Goal: Complete application form

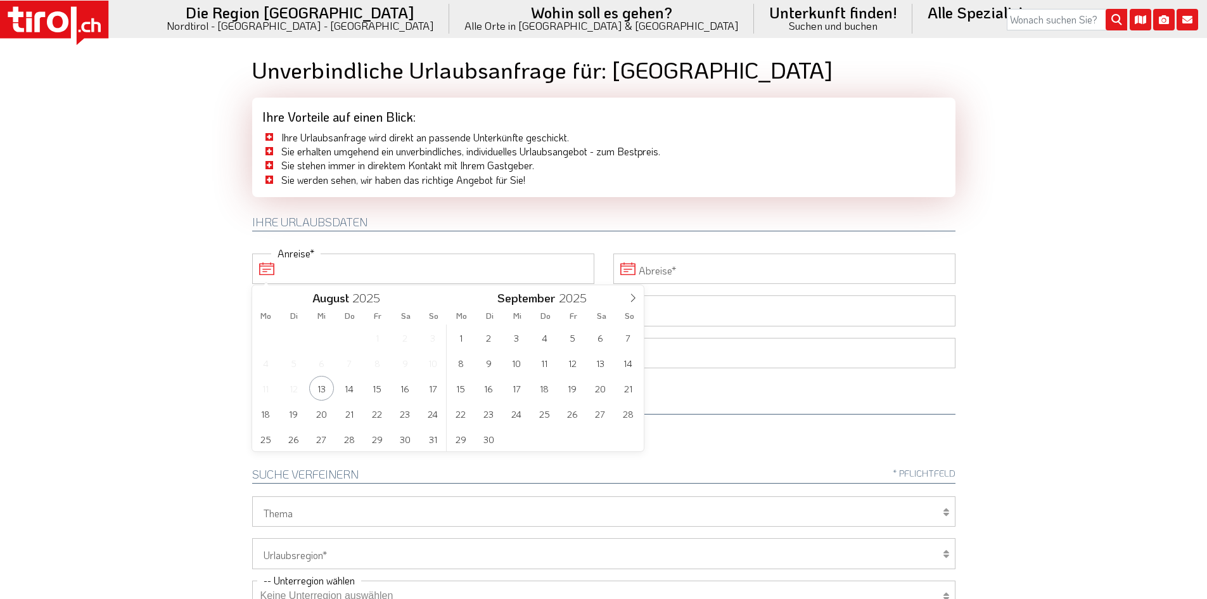
click at [290, 270] on input "Anreise" at bounding box center [423, 268] width 342 height 30
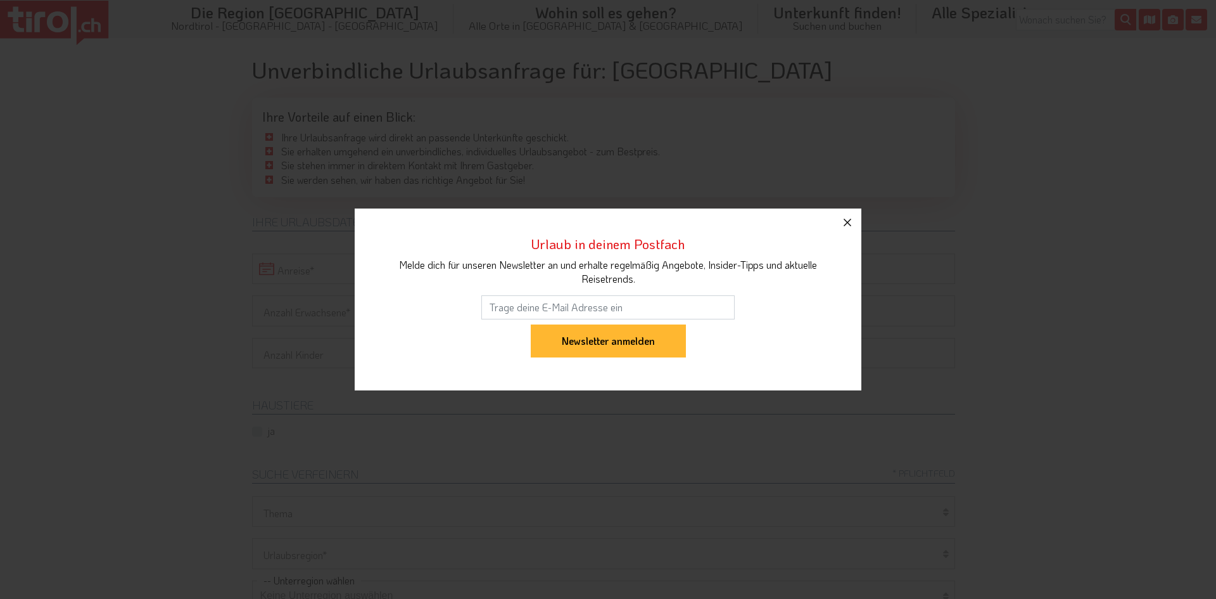
click at [849, 223] on icon "button" at bounding box center [847, 222] width 15 height 15
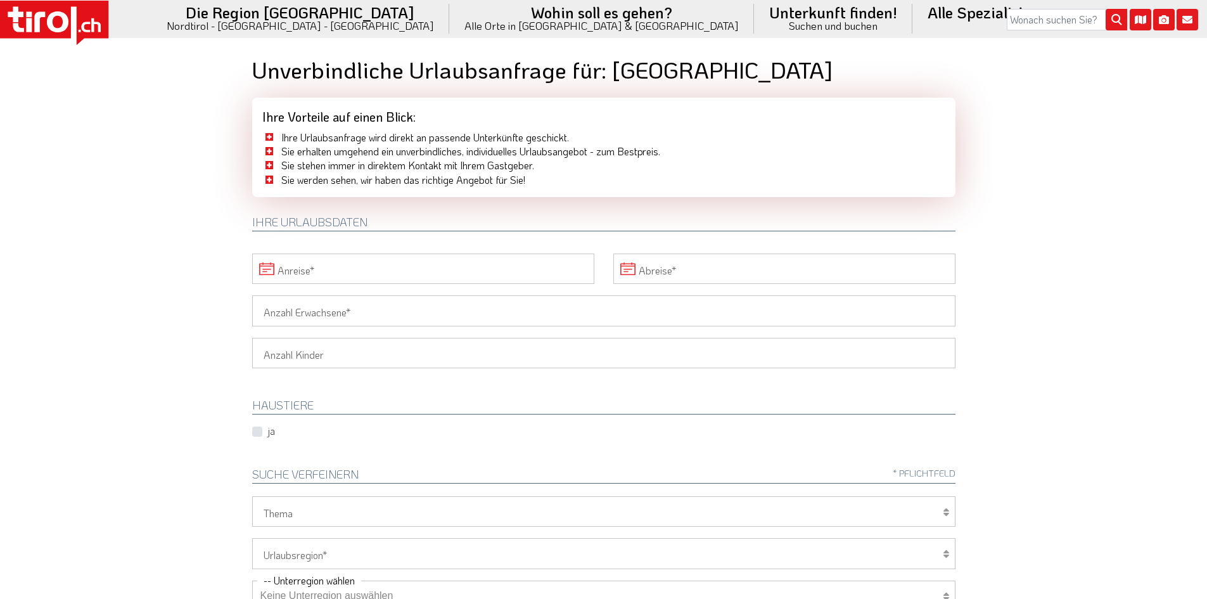
click at [263, 271] on input "Anreise" at bounding box center [423, 268] width 342 height 30
click at [402, 390] on span "16" at bounding box center [405, 388] width 25 height 25
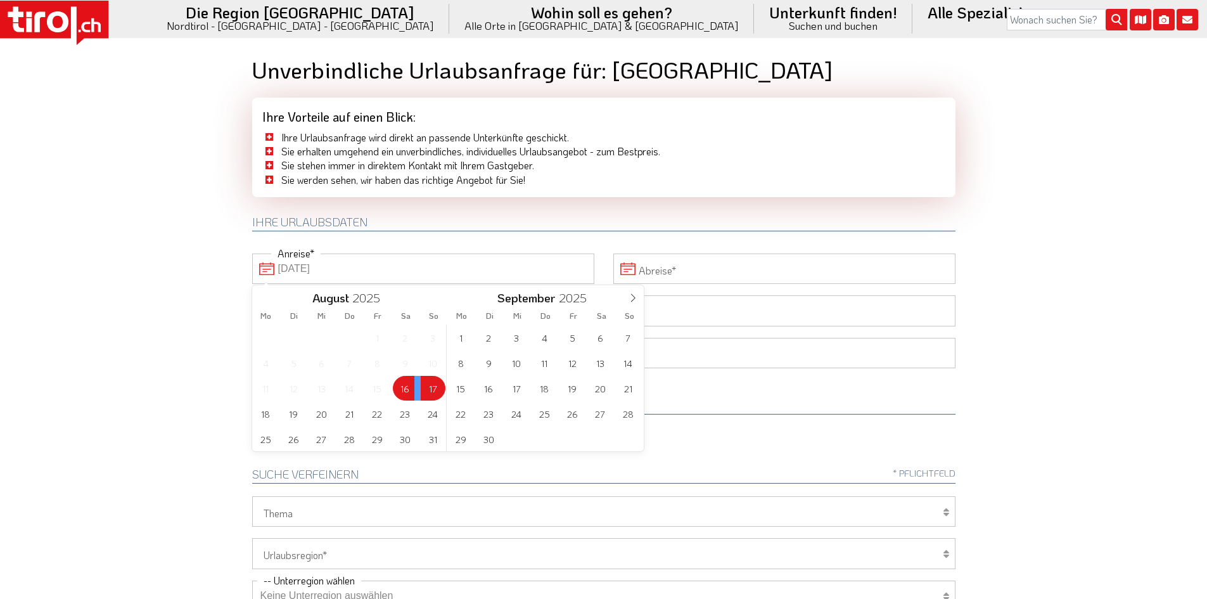
click at [430, 385] on span "17" at bounding box center [433, 388] width 25 height 25
type input "[DATE]"
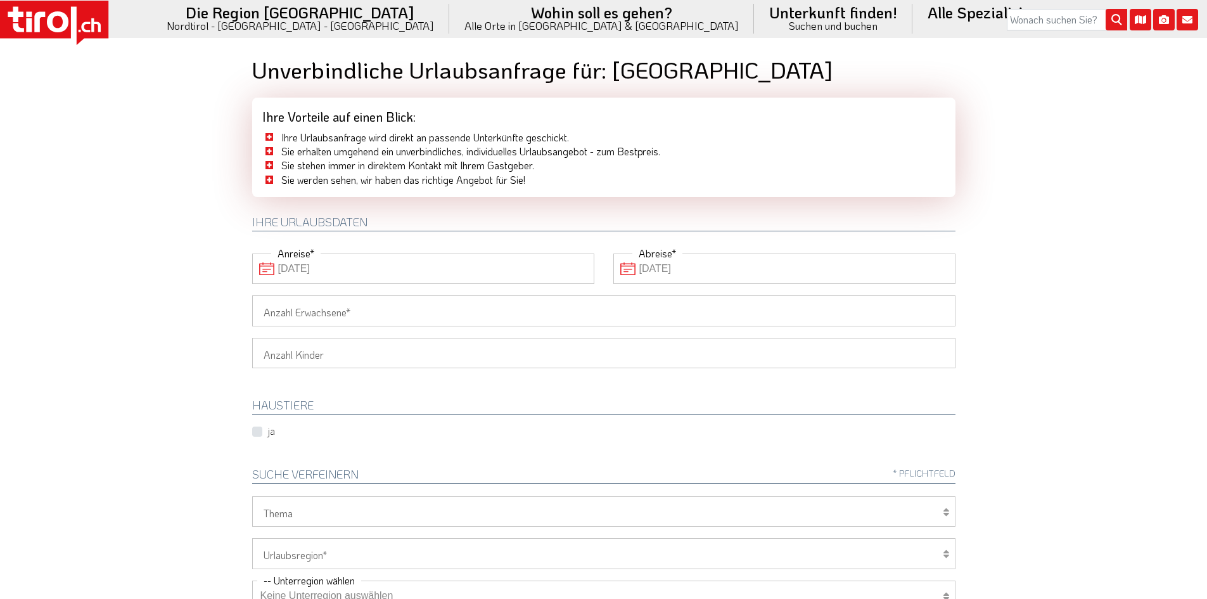
click at [347, 306] on input "Anzahl Erwachsene" at bounding box center [603, 310] width 703 height 30
type input "2"
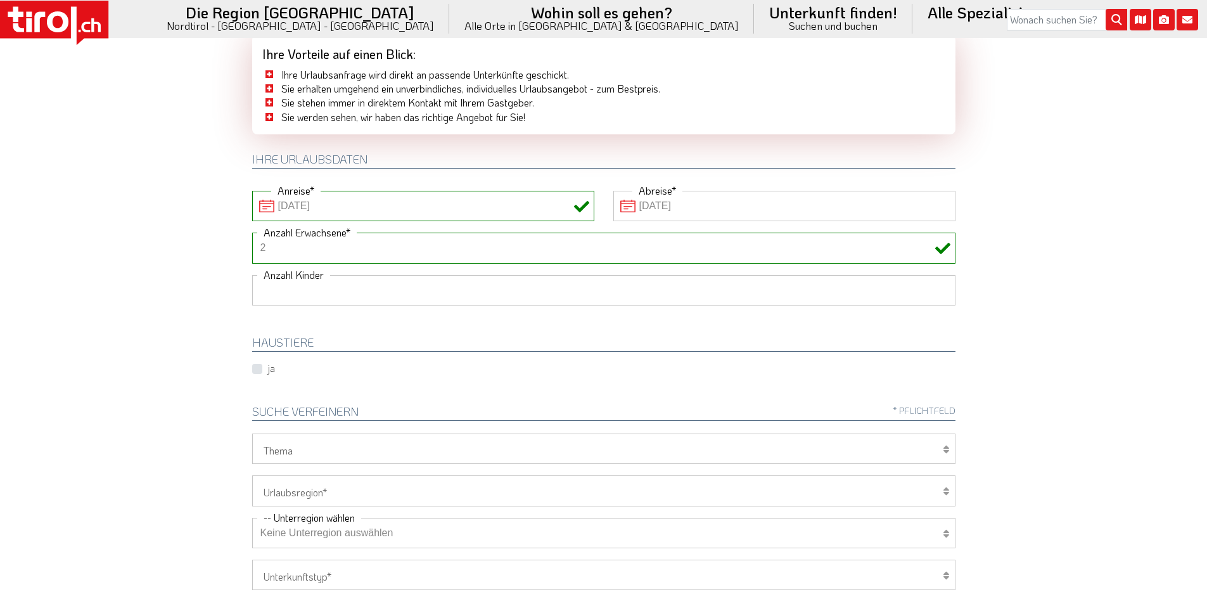
scroll to position [63, 0]
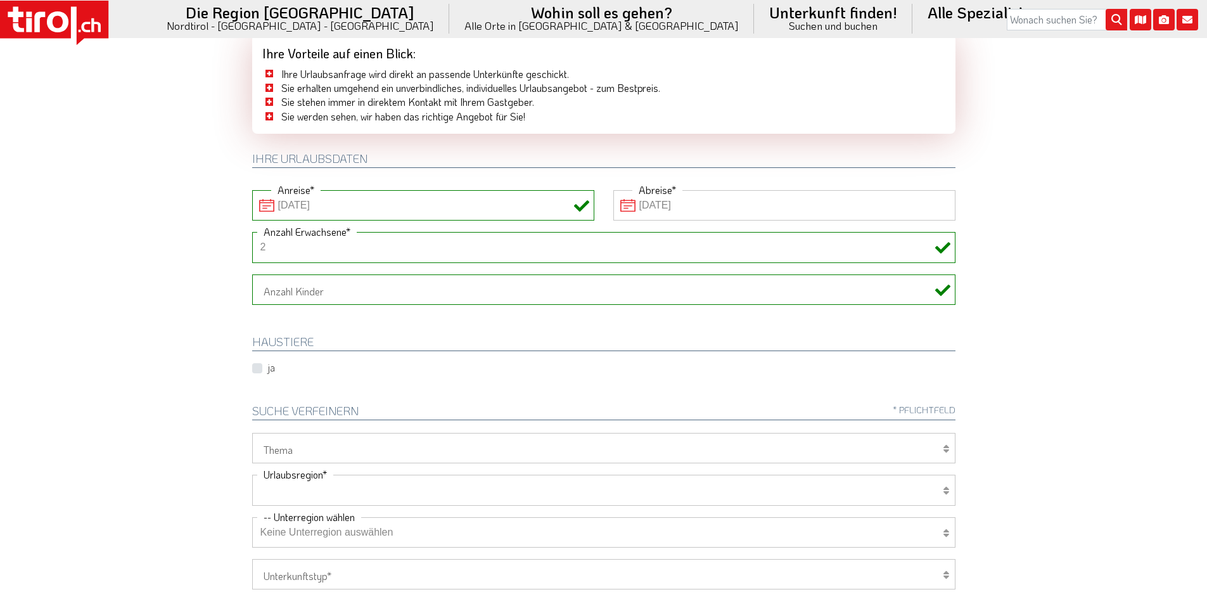
click at [331, 492] on select "[GEOGRAPHIC_DATA]/Nordtirol Osttirol [GEOGRAPHIC_DATA] Tirols Nachbarn" at bounding box center [603, 490] width 703 height 30
click at [295, 488] on select "[GEOGRAPHIC_DATA]/Nordtirol Osttirol [GEOGRAPHIC_DATA] Tirols Nachbarn" at bounding box center [603, 490] width 703 height 30
click at [285, 450] on select "Wellness Mountainbiken/Radfahren Familie Wandern Sport Skifahren Motorrad Golf" at bounding box center [603, 448] width 703 height 30
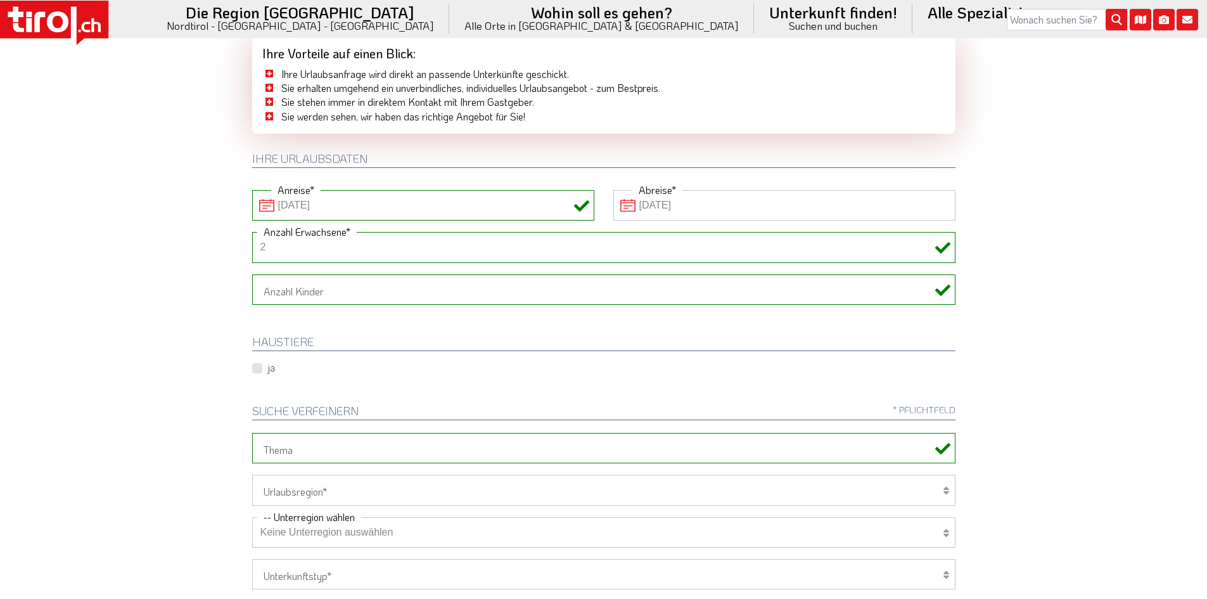
click at [363, 534] on select "Keine Unterregion auswählen Achensee Alpbachtal & Tiroler Seenland [GEOGRAPHIC_…" at bounding box center [603, 532] width 703 height 30
click at [356, 532] on select "Keine Unterregion auswählen Achensee Alpbachtal & Tiroler Seenland [GEOGRAPHIC_…" at bounding box center [603, 532] width 703 height 30
click at [350, 530] on select "Keine Unterregion auswählen Achensee Alpbachtal & Tiroler Seenland [GEOGRAPHIC_…" at bounding box center [603, 532] width 703 height 30
select select "7141"
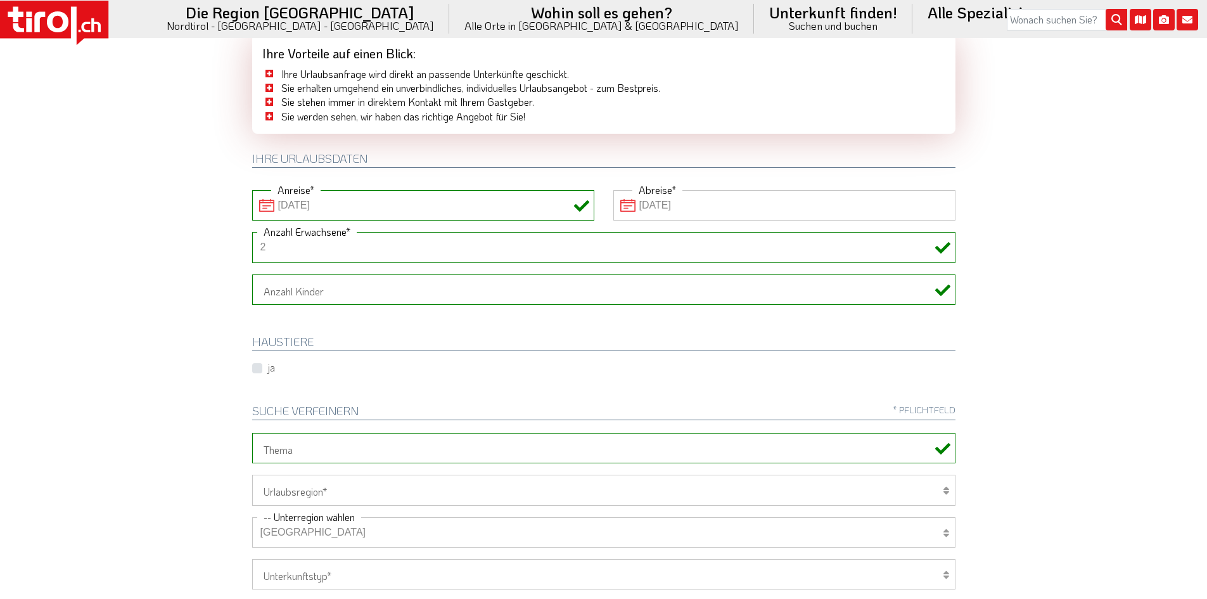
click at [282, 536] on select "Keine Unterregion auswählen Achensee Alpbachtal & Tiroler Seenland [GEOGRAPHIC_…" at bounding box center [603, 532] width 703 height 30
click at [348, 544] on select "Keine Unterregion auswählen Achensee Alpbachtal & Tiroler Seenland [GEOGRAPHIC_…" at bounding box center [603, 532] width 703 height 30
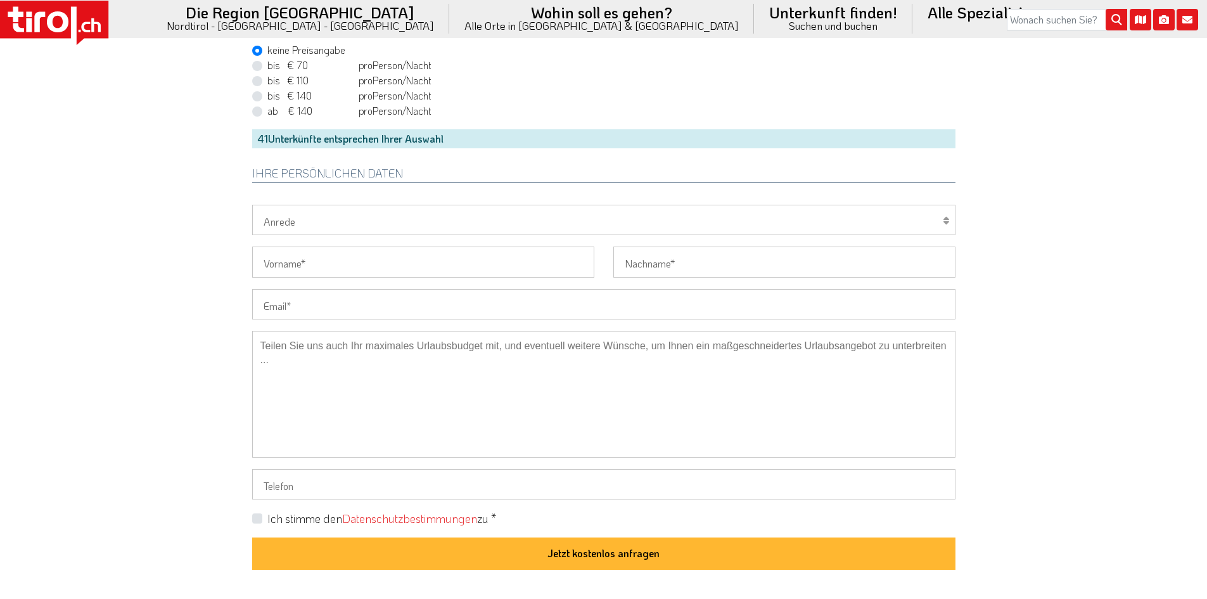
scroll to position [887, 0]
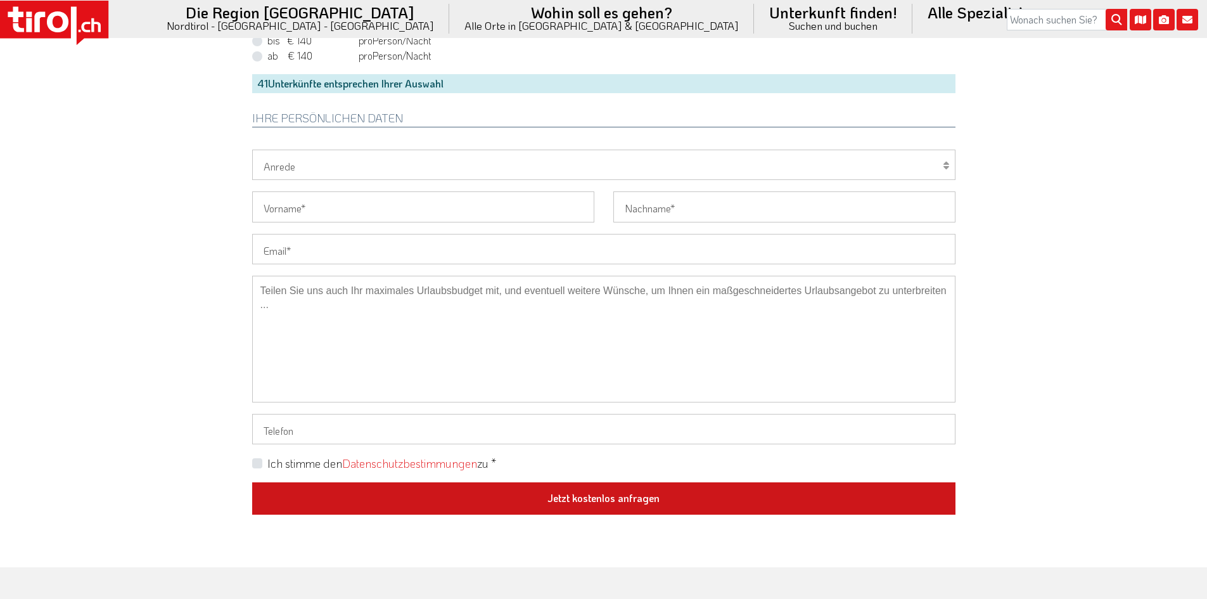
click at [592, 499] on button "Jetzt kostenlos anfragen" at bounding box center [603, 498] width 703 height 33
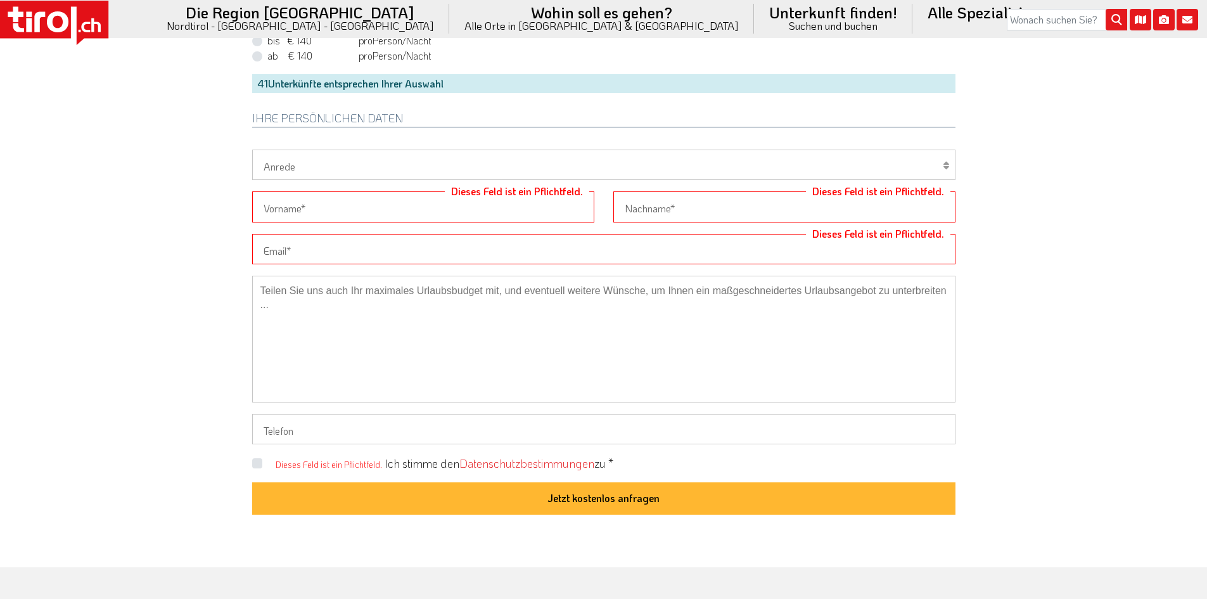
scroll to position [254, 0]
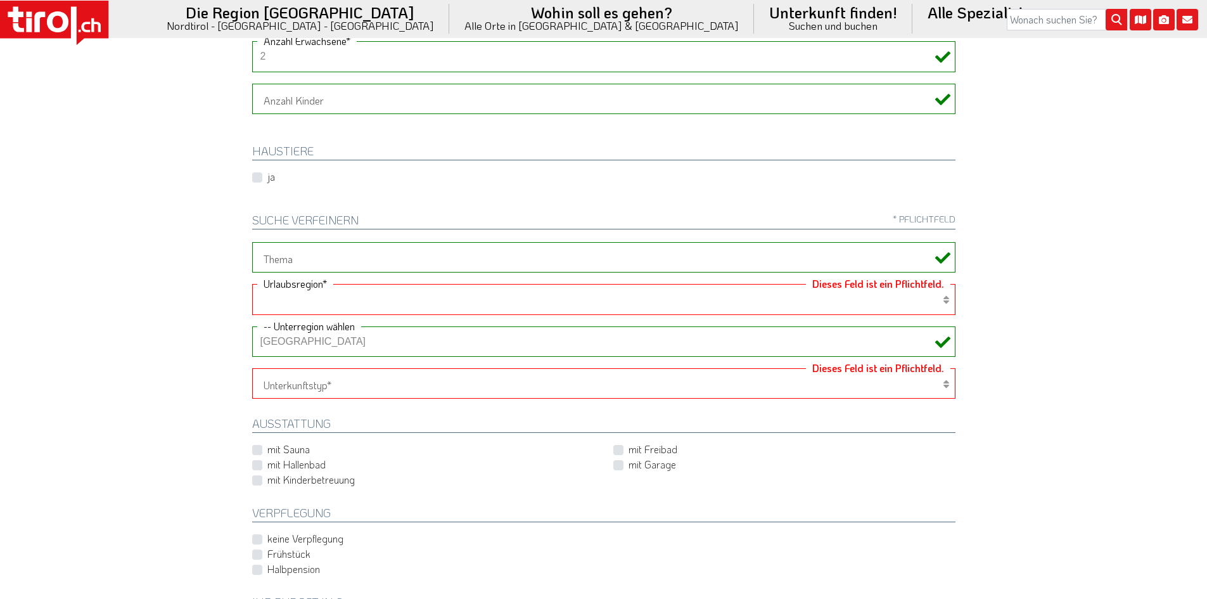
click at [322, 297] on select "[GEOGRAPHIC_DATA]/Nordtirol Osttirol [GEOGRAPHIC_DATA] Tirols Nachbarn" at bounding box center [603, 299] width 703 height 30
click at [334, 292] on select "[GEOGRAPHIC_DATA]/Nordtirol Osttirol [GEOGRAPHIC_DATA] Tirols Nachbarn" at bounding box center [603, 299] width 703 height 30
